Goal: Task Accomplishment & Management: Manage account settings

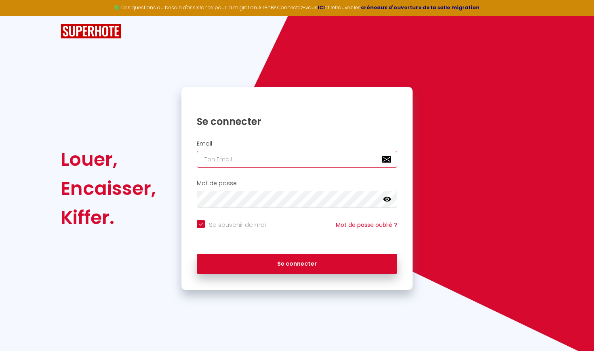
type input "cldupont@laposte.net"
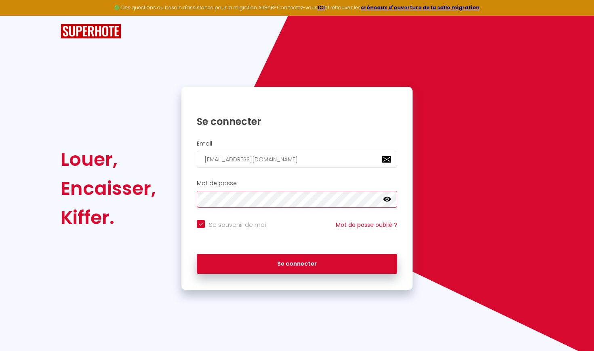
click at [297, 262] on button "Se connecter" at bounding box center [297, 264] width 200 height 20
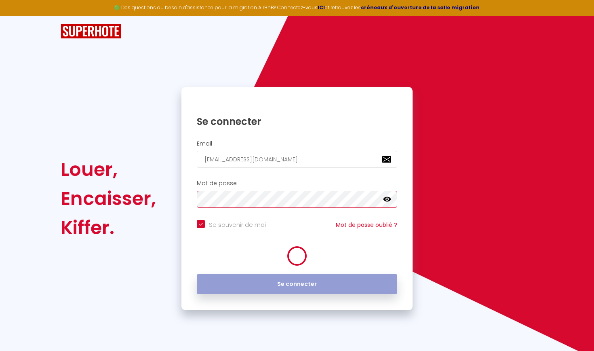
checkbox input "true"
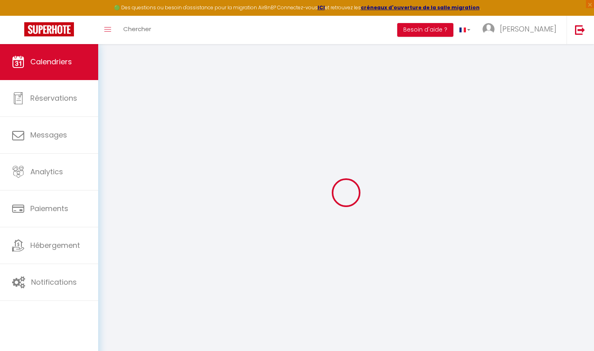
select select
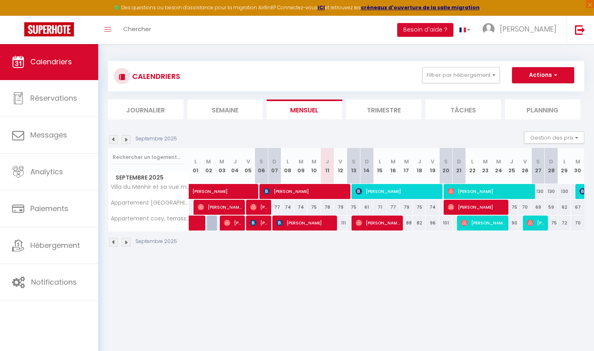
select select
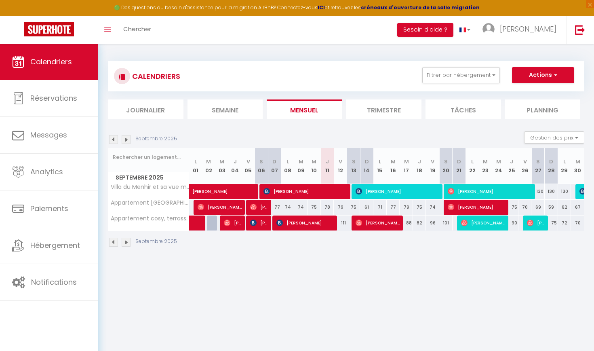
select select
click at [462, 191] on span "[PERSON_NAME]" at bounding box center [490, 190] width 84 height 15
select select "OK"
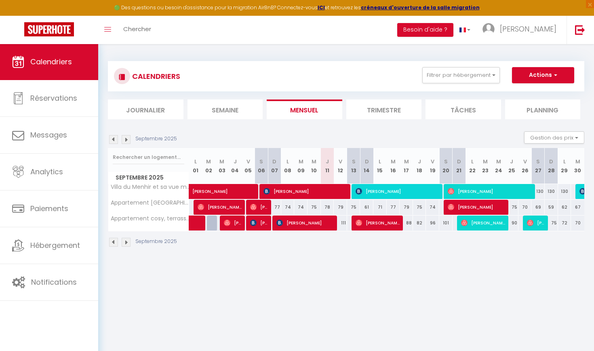
select select "0"
select select "1"
select select
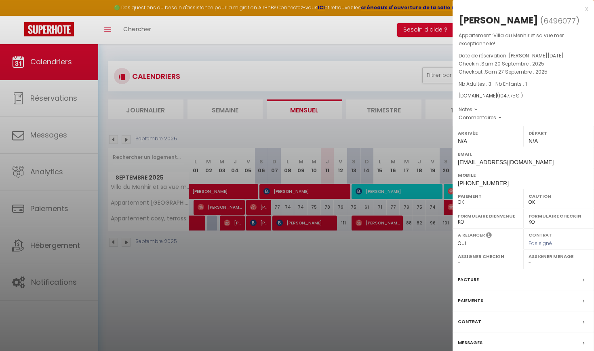
scroll to position [4, 0]
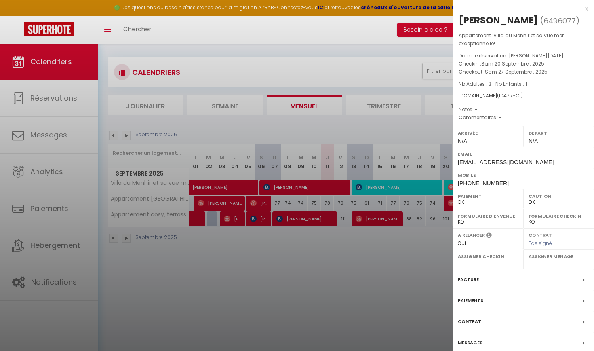
click at [40, 132] on div at bounding box center [297, 175] width 594 height 351
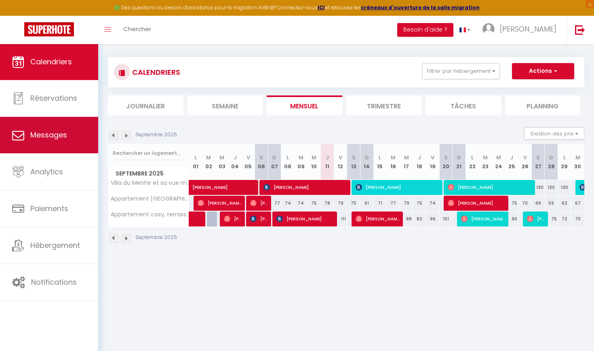
click at [40, 132] on span "Messages" at bounding box center [48, 135] width 37 height 10
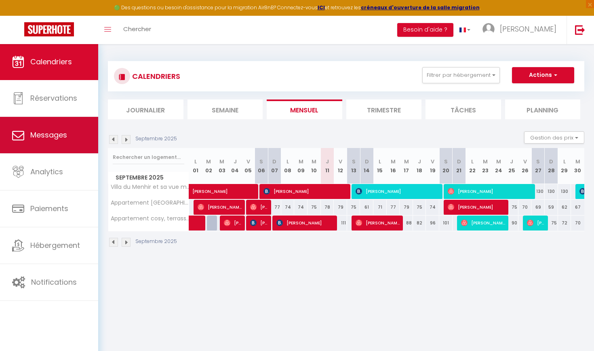
select select "message"
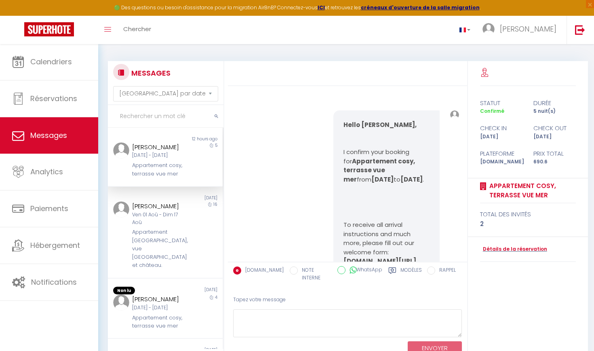
scroll to position [3405, 0]
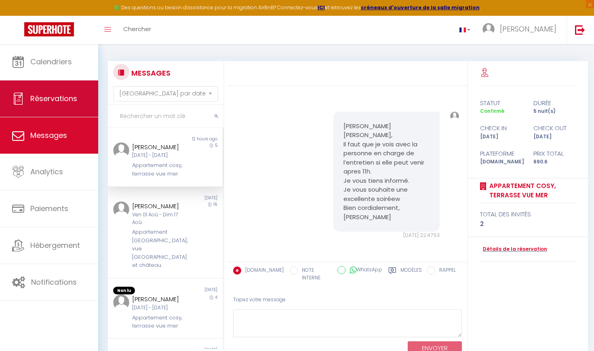
click at [53, 105] on link "Réservations" at bounding box center [49, 98] width 98 height 36
select select "not_cancelled"
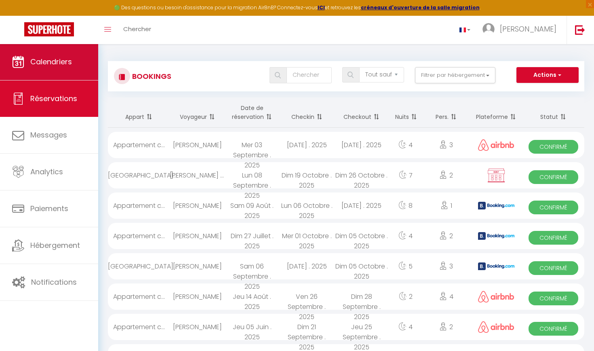
click at [65, 65] on span "Calendriers" at bounding box center [51, 62] width 42 height 10
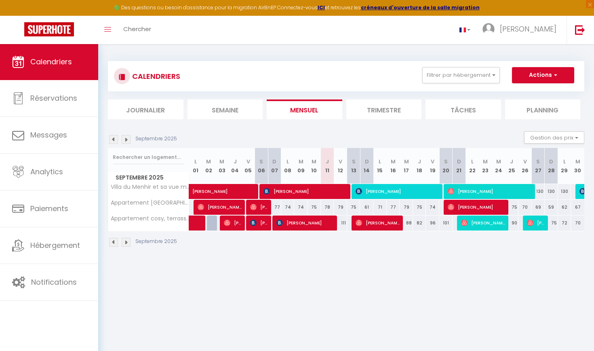
click at [485, 190] on span "[PERSON_NAME]" at bounding box center [490, 190] width 84 height 15
select select "OK"
select select "0"
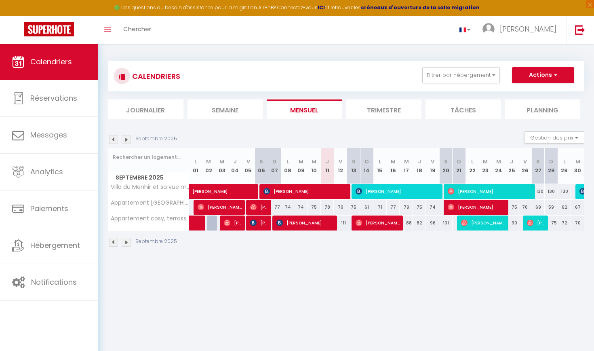
select select "1"
select select
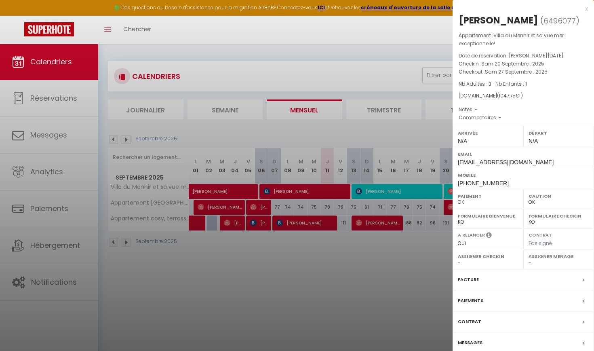
click at [476, 339] on label "Messages" at bounding box center [470, 342] width 25 height 8
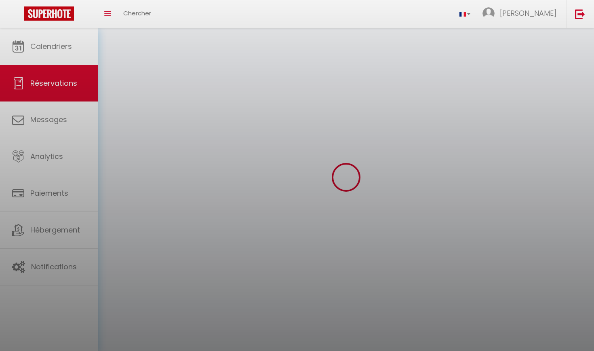
select select "not_cancelled"
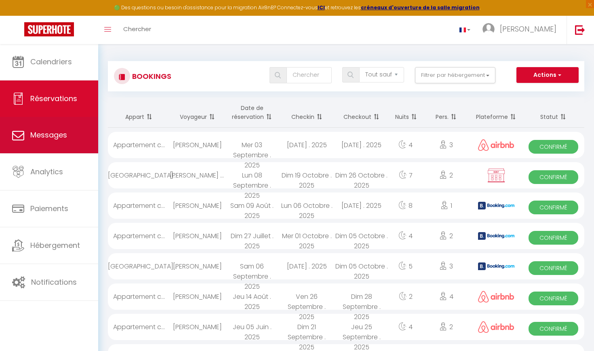
click at [61, 141] on link "Messages" at bounding box center [49, 135] width 98 height 36
select select "message"
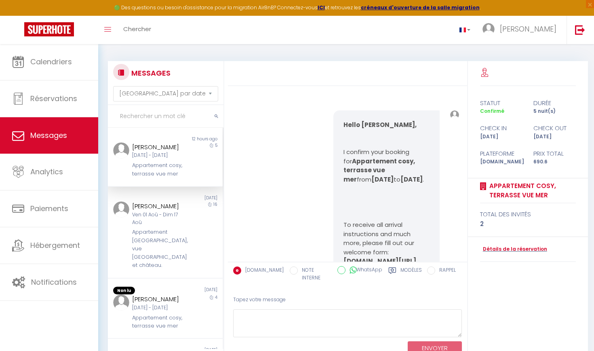
scroll to position [3405, 0]
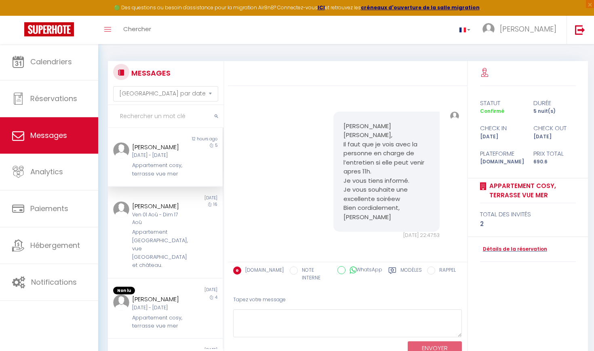
click at [61, 137] on span "Messages" at bounding box center [48, 135] width 37 height 10
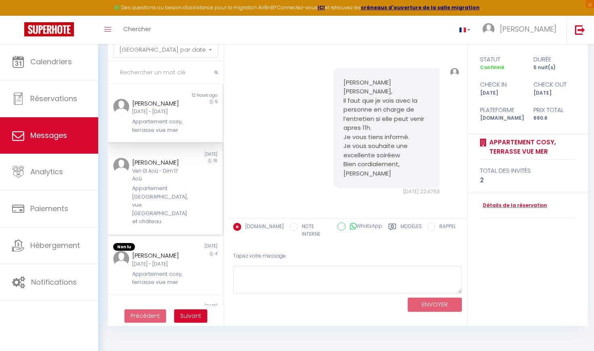
scroll to position [44, 0]
click at [189, 314] on span "Suivant" at bounding box center [190, 316] width 21 height 8
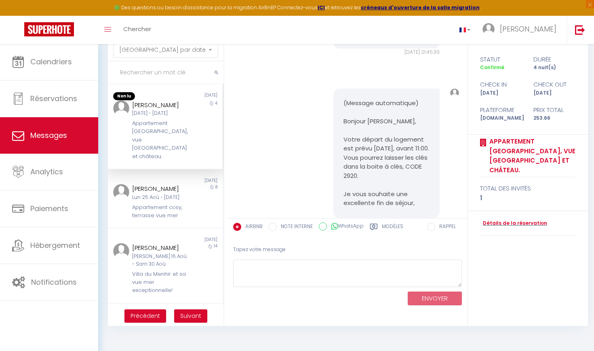
click at [191, 319] on span "Suivant" at bounding box center [190, 316] width 21 height 8
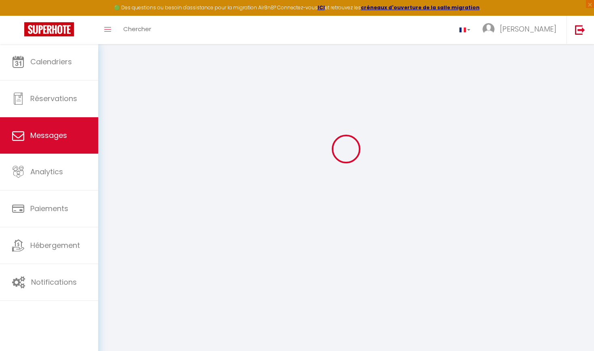
scroll to position [372, 0]
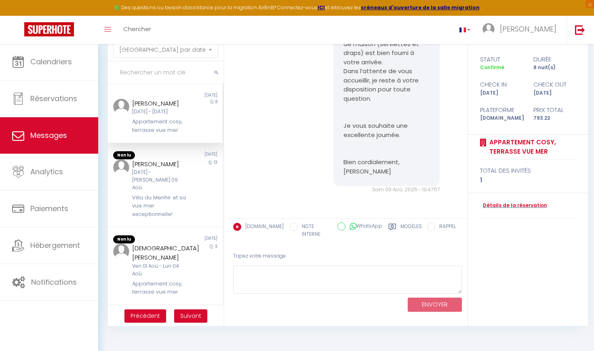
click at [194, 316] on span "Suivant" at bounding box center [190, 316] width 21 height 8
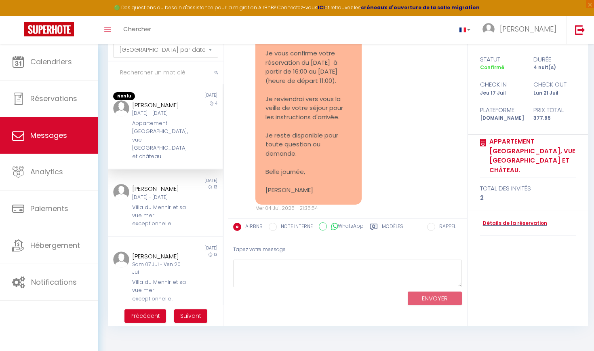
scroll to position [1754, 0]
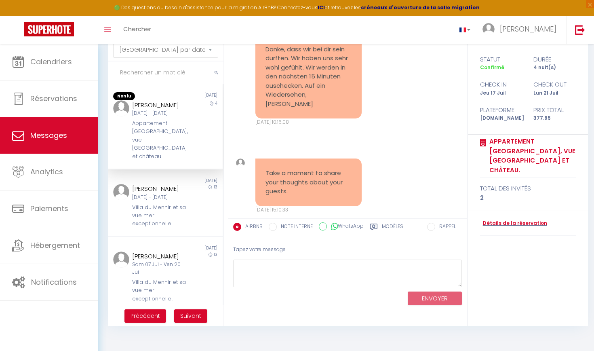
click at [194, 316] on span "Suivant" at bounding box center [190, 316] width 21 height 8
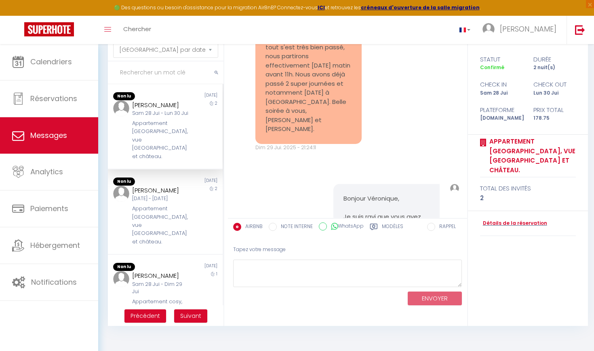
scroll to position [2142, 0]
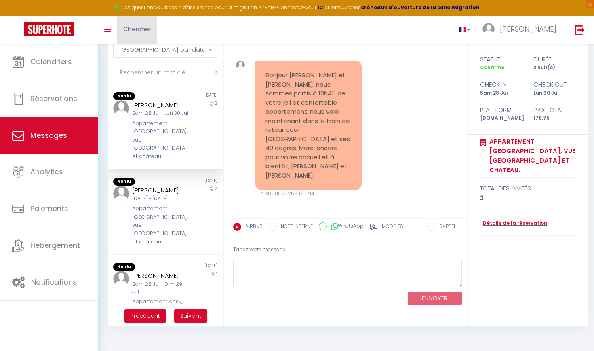
click at [150, 25] on span "Chercher" at bounding box center [137, 29] width 28 height 8
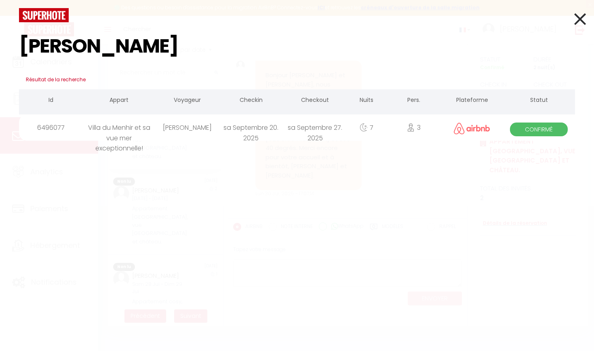
type input "damien"
click at [268, 128] on div "sa Septembre 20. 2025" at bounding box center [251, 127] width 64 height 26
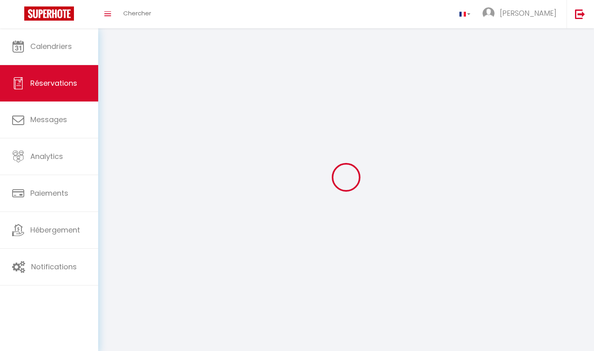
select select "not_cancelled"
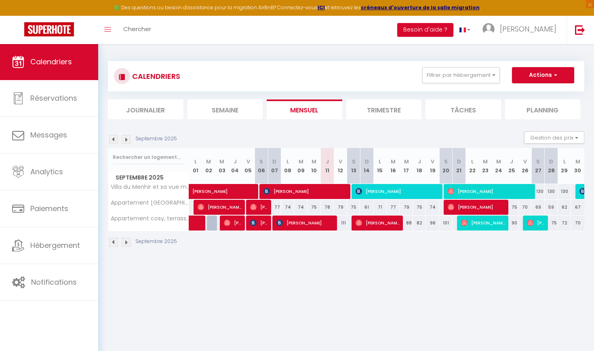
click at [62, 61] on span "Calendriers" at bounding box center [51, 62] width 42 height 10
click at [126, 139] on img at bounding box center [126, 139] width 9 height 9
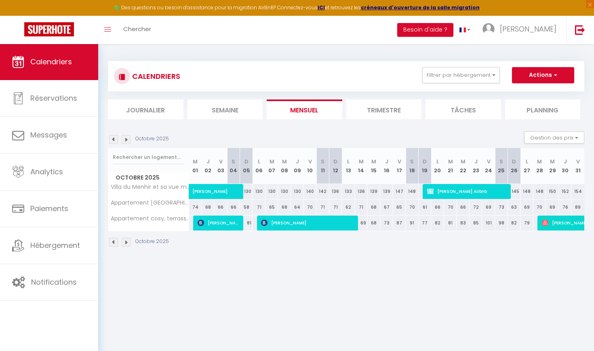
click at [203, 191] on span "[PERSON_NAME]" at bounding box center [229, 186] width 74 height 15
select select "OK"
select select "KO"
select select "0"
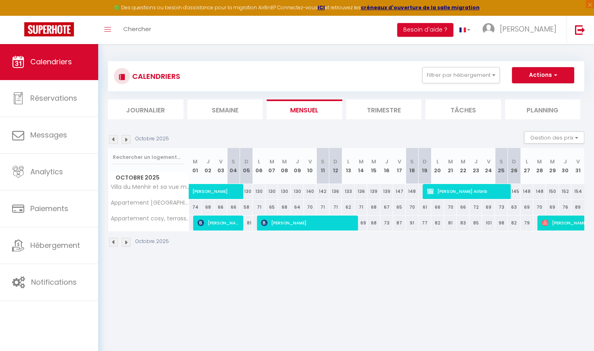
select select "1"
select select
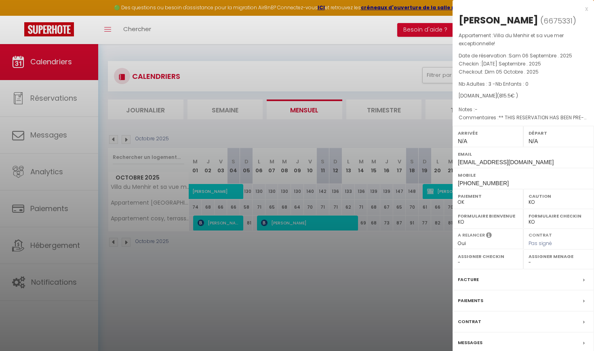
click at [152, 262] on div at bounding box center [297, 175] width 594 height 351
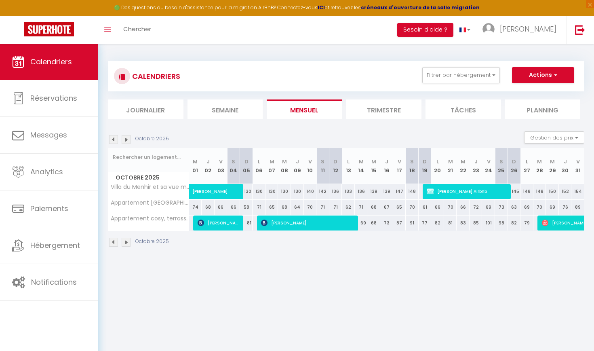
click at [113, 139] on img at bounding box center [113, 139] width 9 height 9
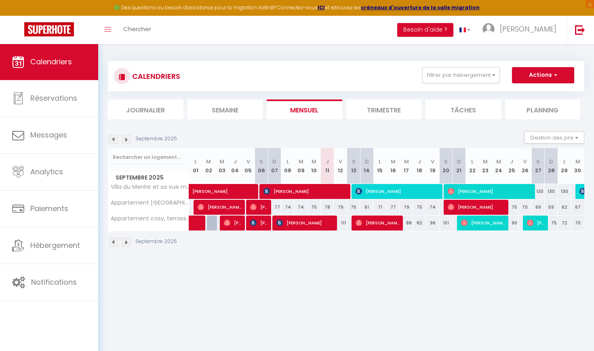
click at [126, 140] on img at bounding box center [126, 139] width 9 height 9
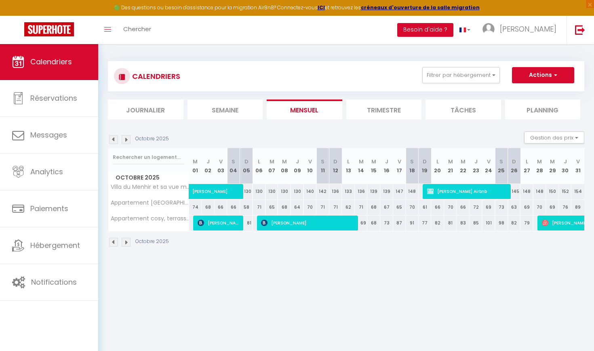
click at [501, 190] on span "[PERSON_NAME] Airbnb" at bounding box center [468, 190] width 82 height 15
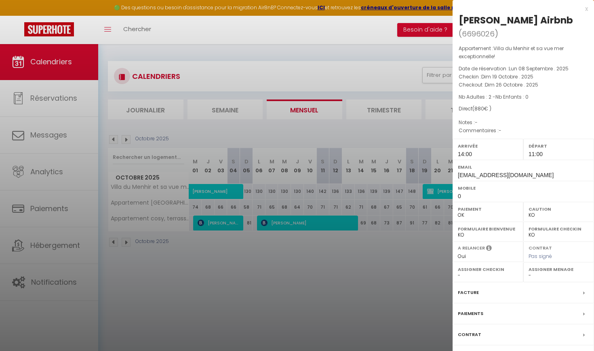
click at [413, 259] on div at bounding box center [297, 175] width 594 height 351
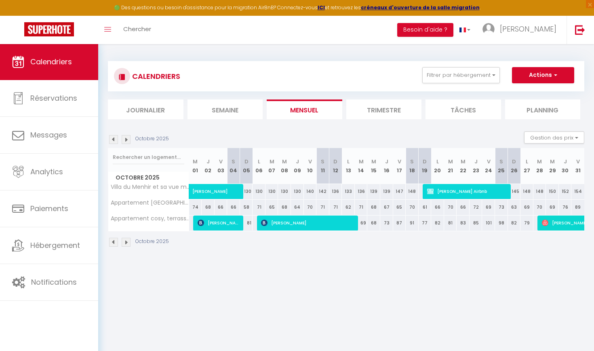
click at [237, 192] on span "[PERSON_NAME]" at bounding box center [229, 186] width 74 height 15
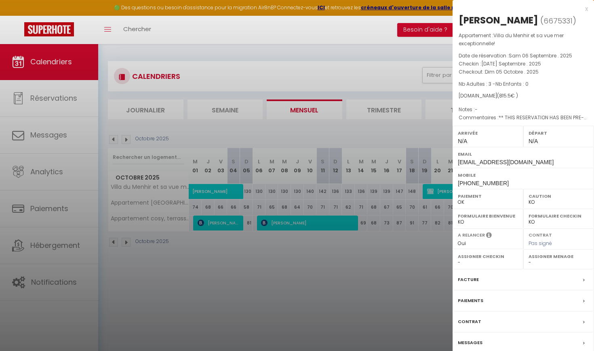
click at [233, 268] on div at bounding box center [297, 175] width 594 height 351
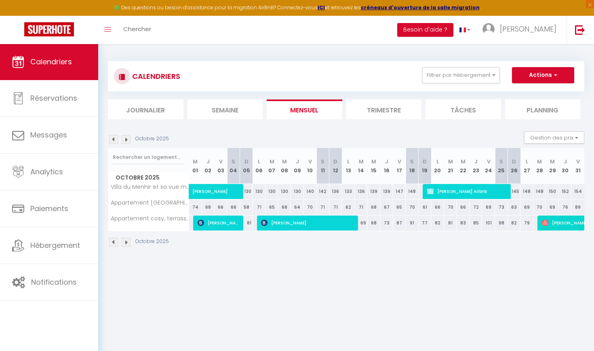
click at [114, 138] on img at bounding box center [113, 139] width 9 height 9
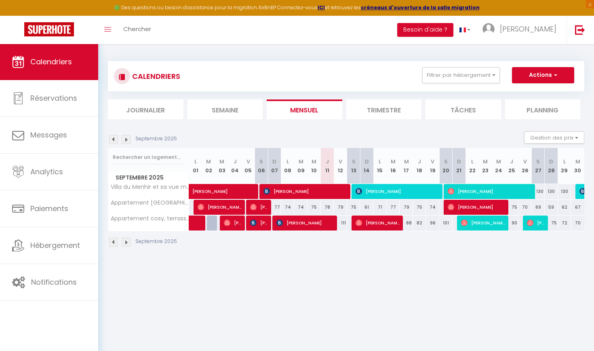
click at [521, 193] on span "[PERSON_NAME]" at bounding box center [490, 190] width 84 height 15
select select "OK"
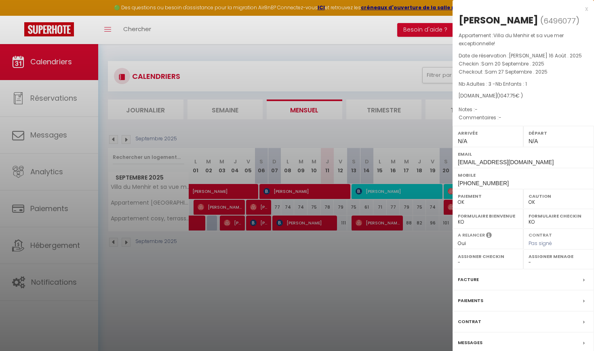
click at [310, 267] on div at bounding box center [297, 175] width 594 height 351
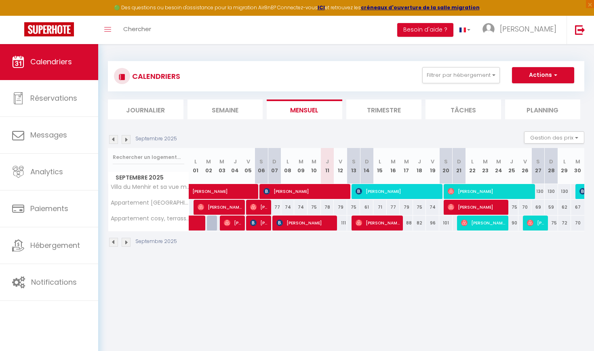
click at [126, 139] on img at bounding box center [126, 139] width 9 height 9
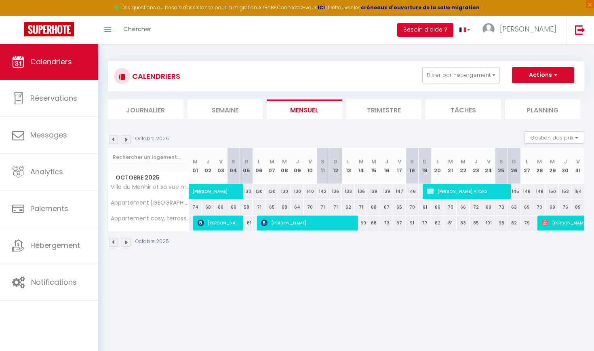
click at [408, 300] on body "🟢 Des questions ou besoin d'assistance pour la migration AirBnB? Connectez-vous…" at bounding box center [297, 219] width 594 height 351
